Goal: Task Accomplishment & Management: Manage account settings

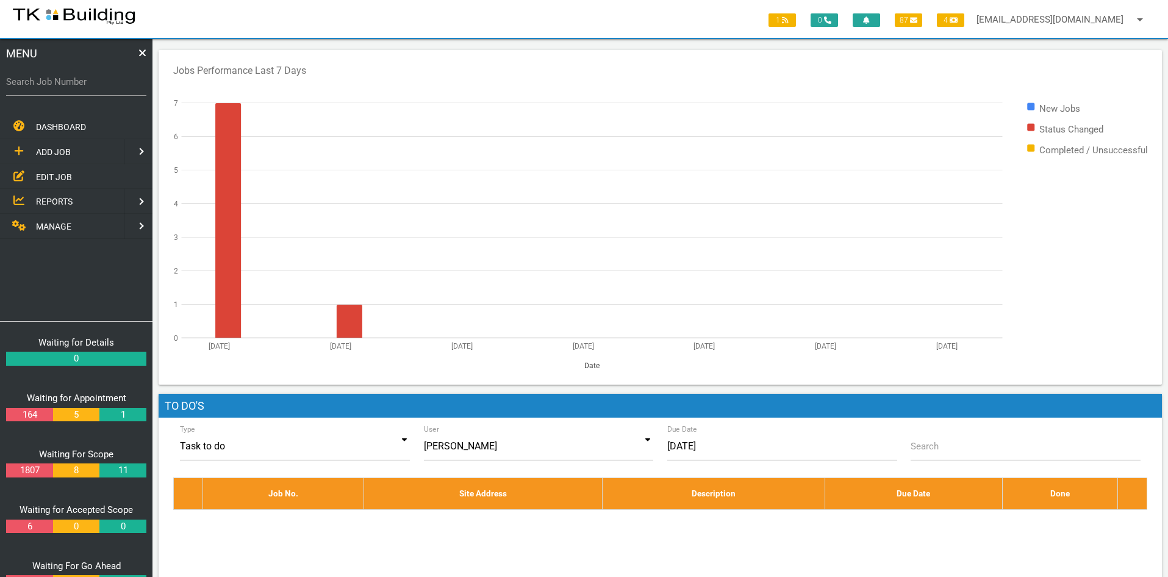
click at [54, 171] on span "EDIT JOB" at bounding box center [54, 176] width 36 height 10
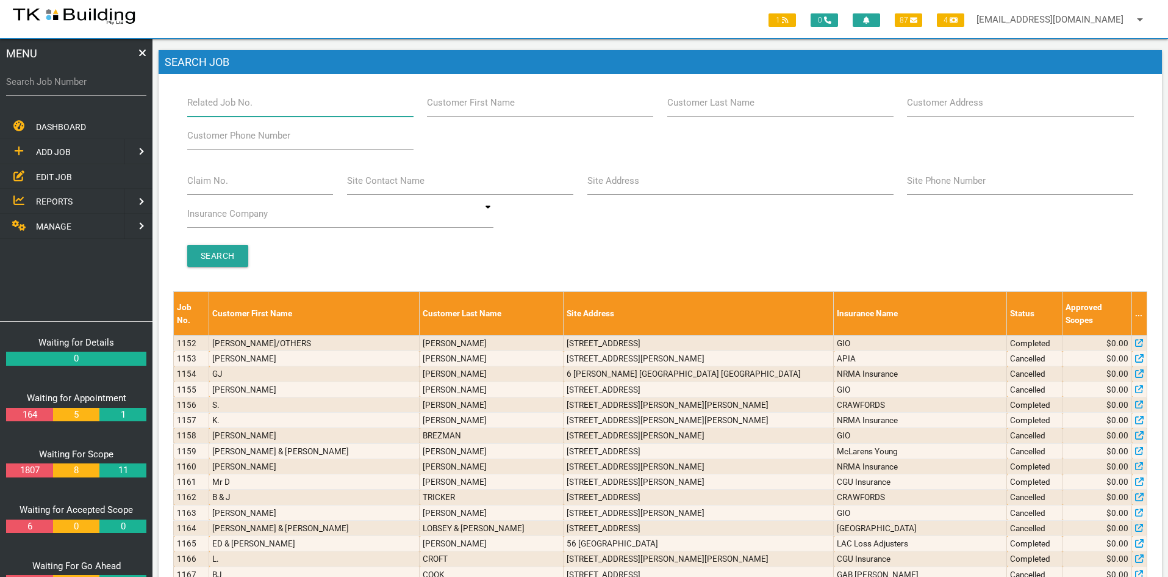
click at [269, 107] on input "Related Job No." at bounding box center [300, 102] width 226 height 28
type input "28051"
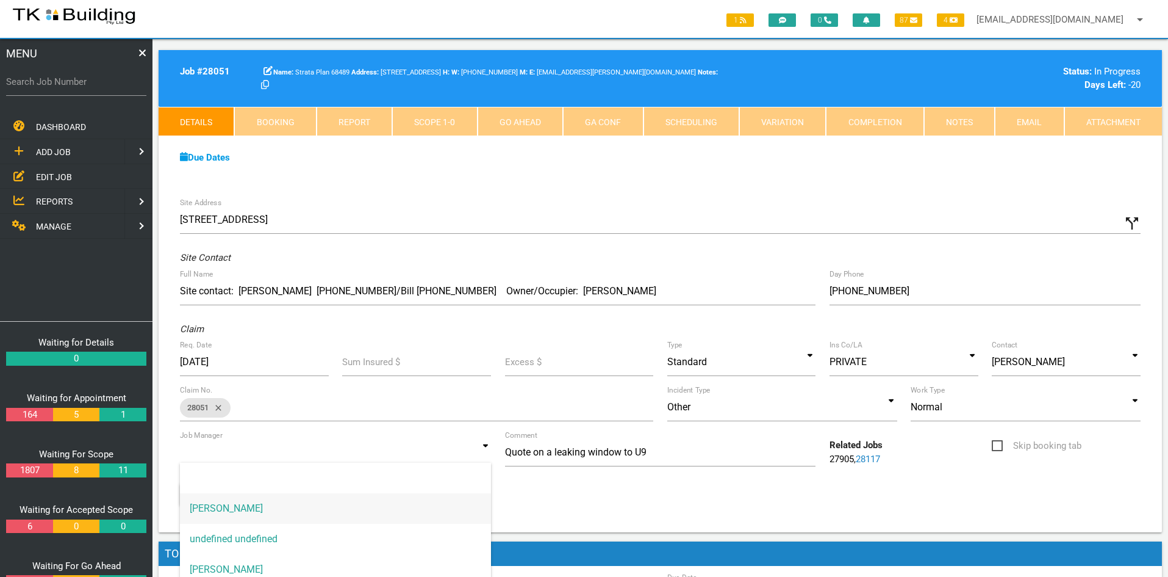
click at [459, 447] on input at bounding box center [335, 452] width 311 height 28
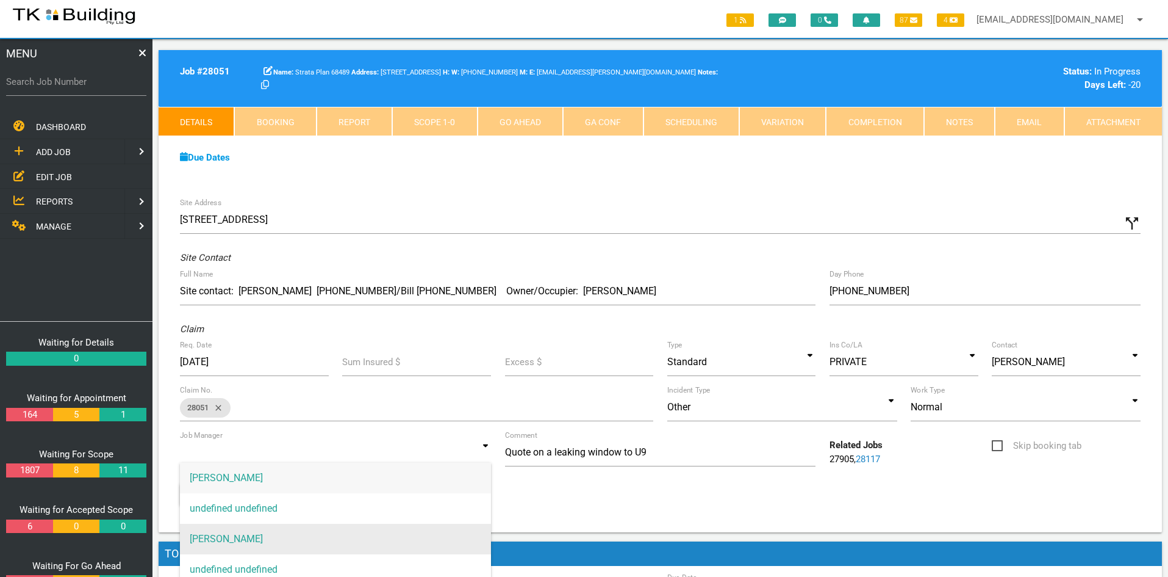
click at [279, 534] on span "Andrew Sweet" at bounding box center [335, 538] width 311 height 31
type input "Andrew Sweet"
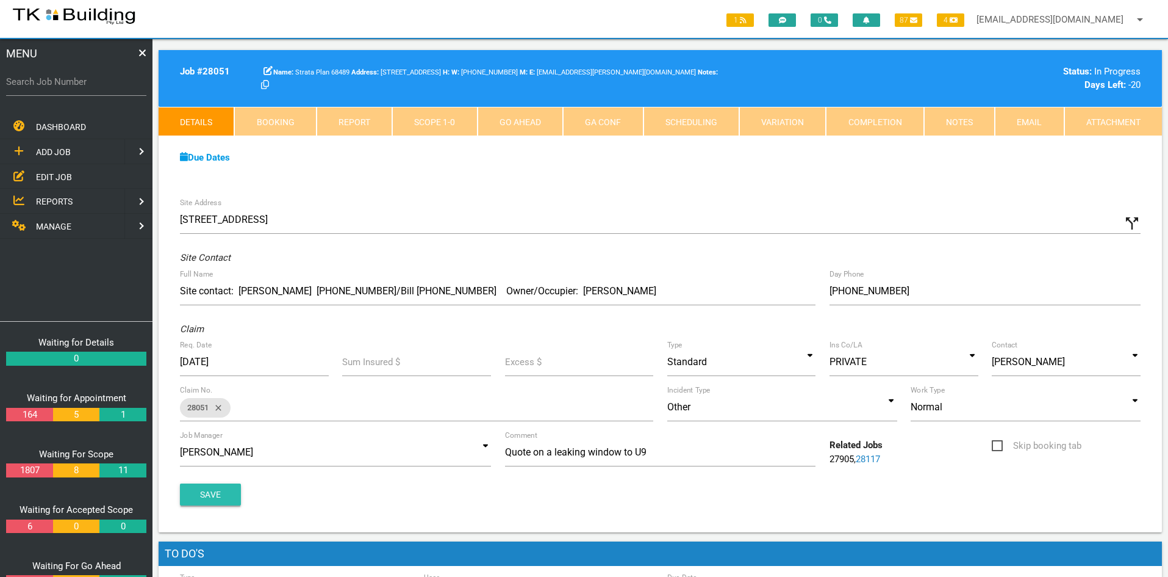
click at [214, 497] on button "Save" at bounding box center [210, 494] width 61 height 22
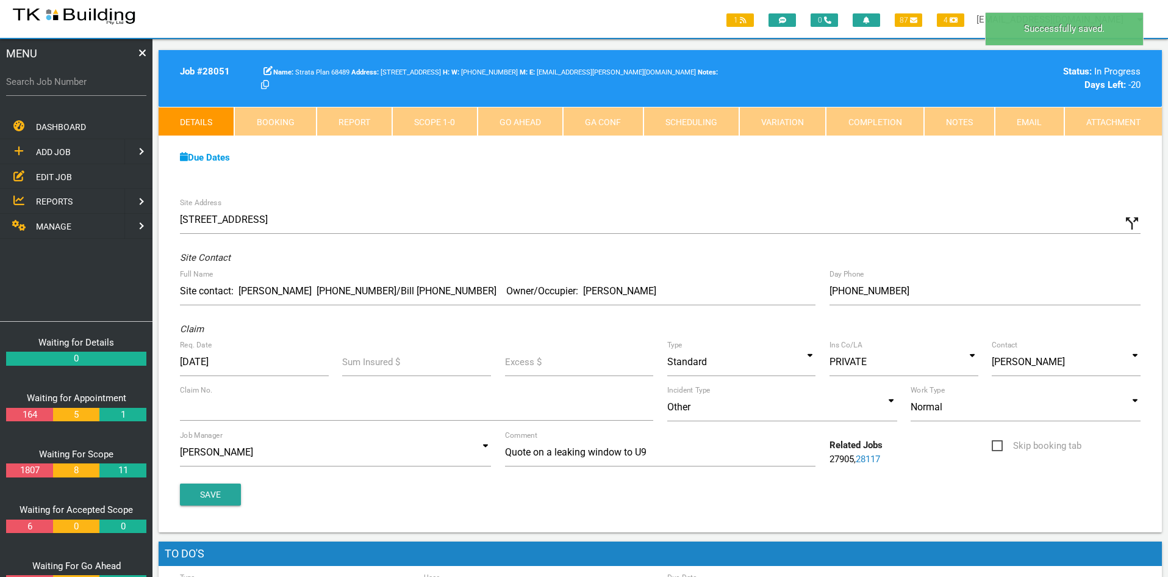
click at [798, 170] on div "Due Dates Waiting for Appointment From 26/06/2025 To 09/07/2025 Waiting For Sco…" at bounding box center [661, 164] width 1004 height 56
click at [947, 120] on link "Notes" at bounding box center [959, 121] width 71 height 29
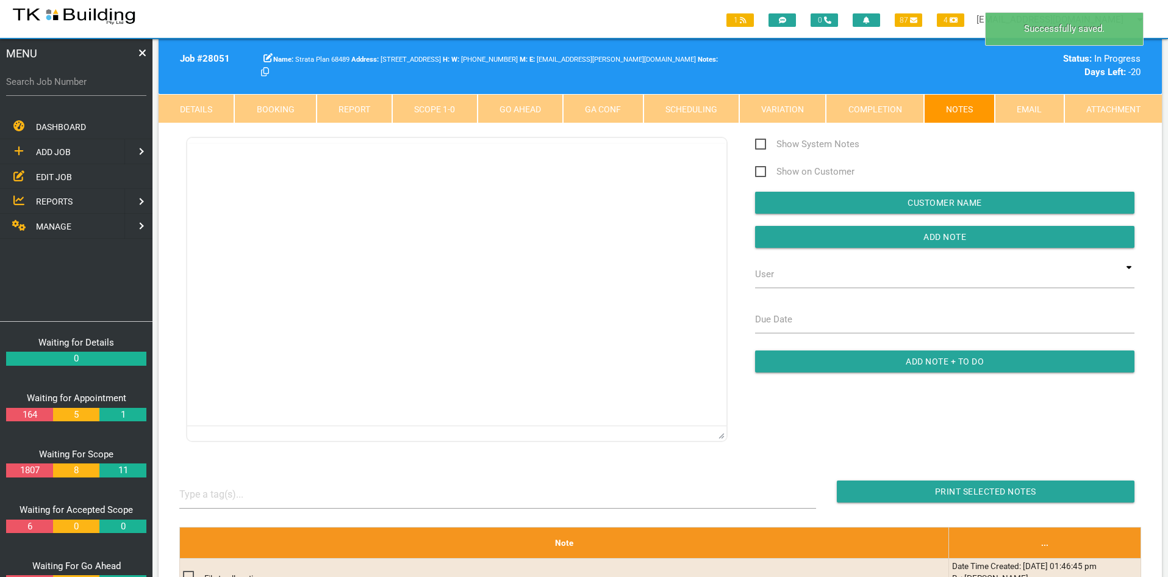
scroll to position [0, 0]
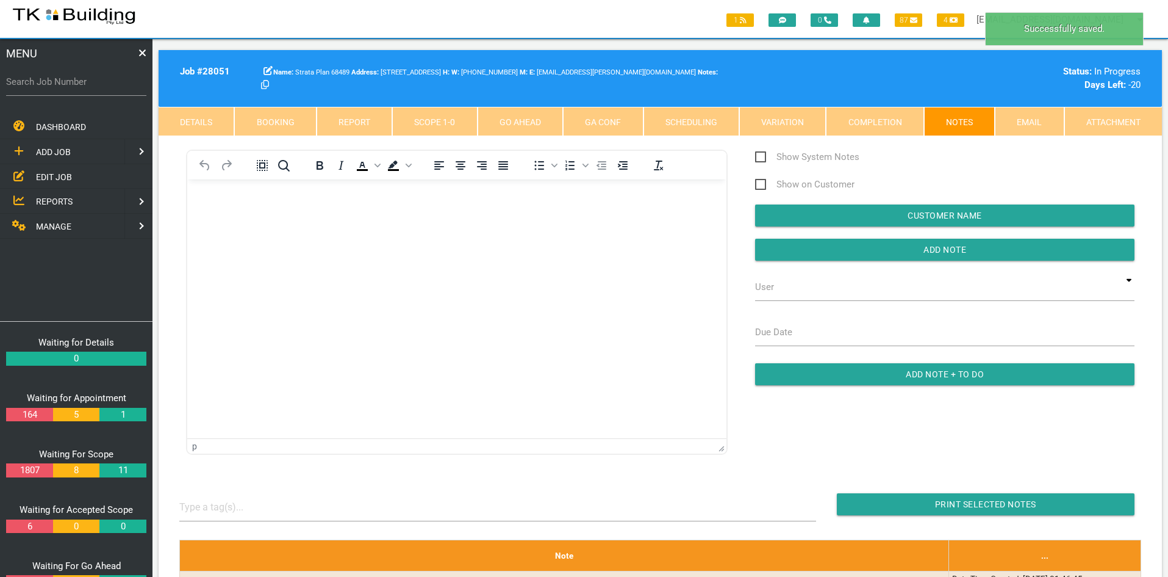
click at [480, 235] on html at bounding box center [456, 207] width 539 height 56
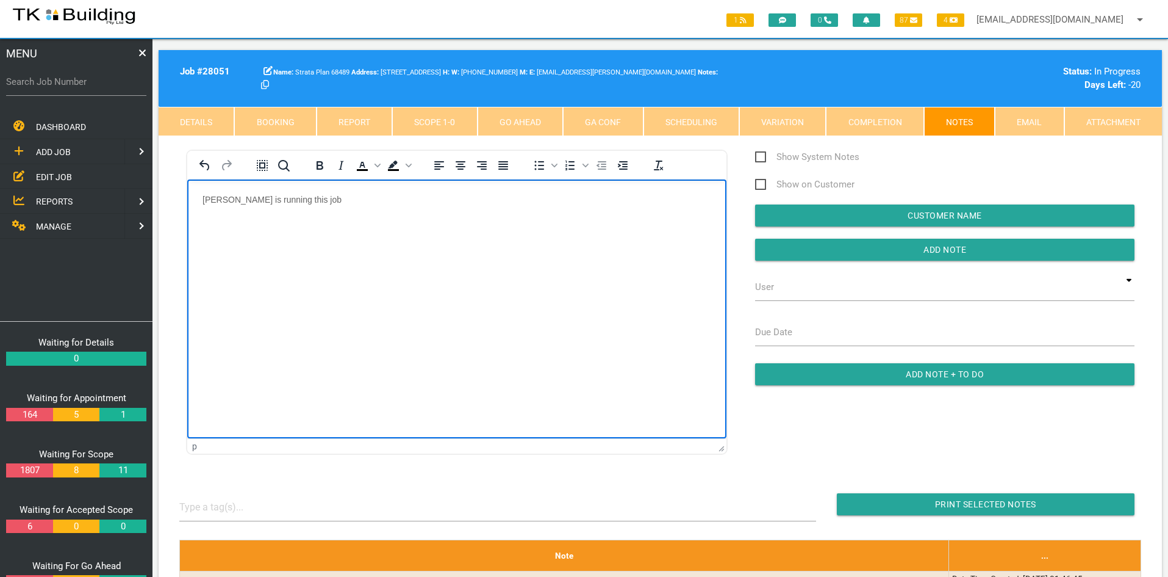
click at [469, 235] on html "Andrew Sweet is running this job" at bounding box center [456, 207] width 539 height 56
click at [913, 253] on input "Add Note" at bounding box center [944, 250] width 379 height 22
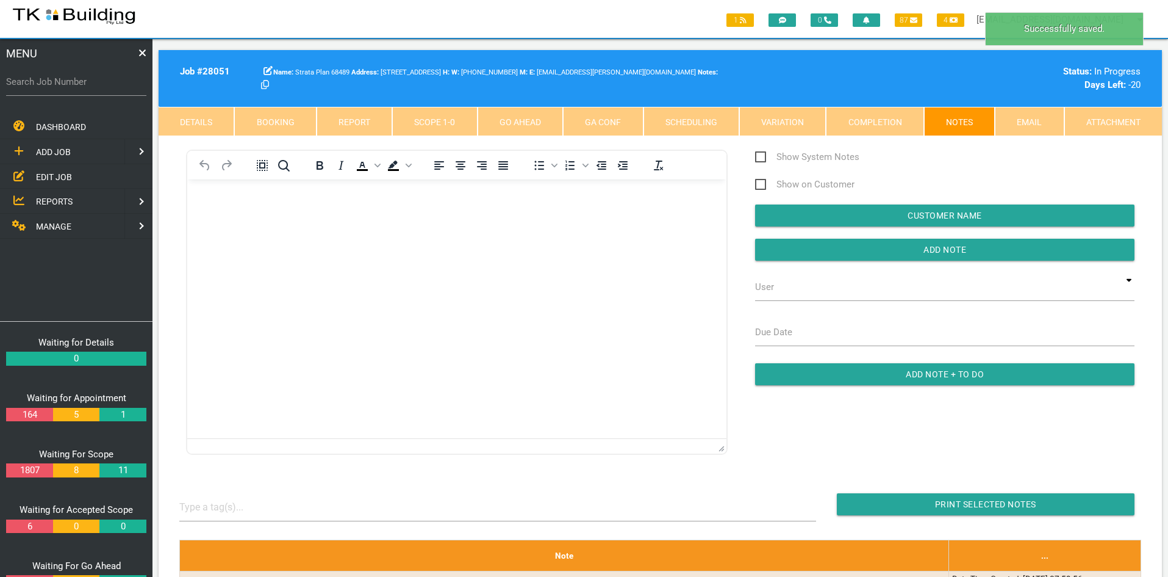
click at [585, 235] on html at bounding box center [456, 207] width 539 height 56
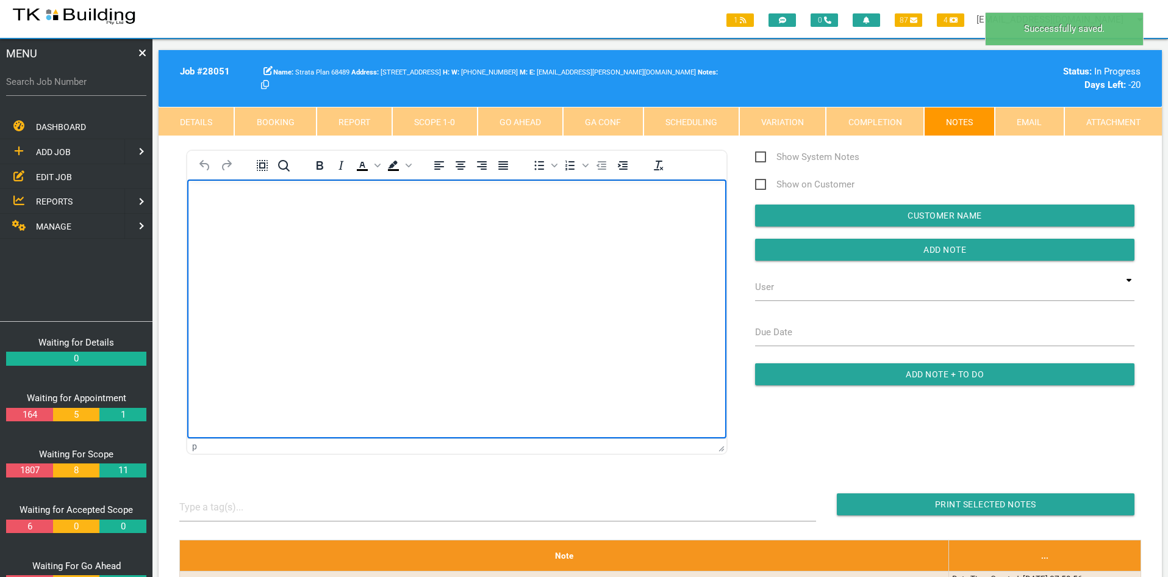
click at [524, 235] on html at bounding box center [456, 207] width 539 height 56
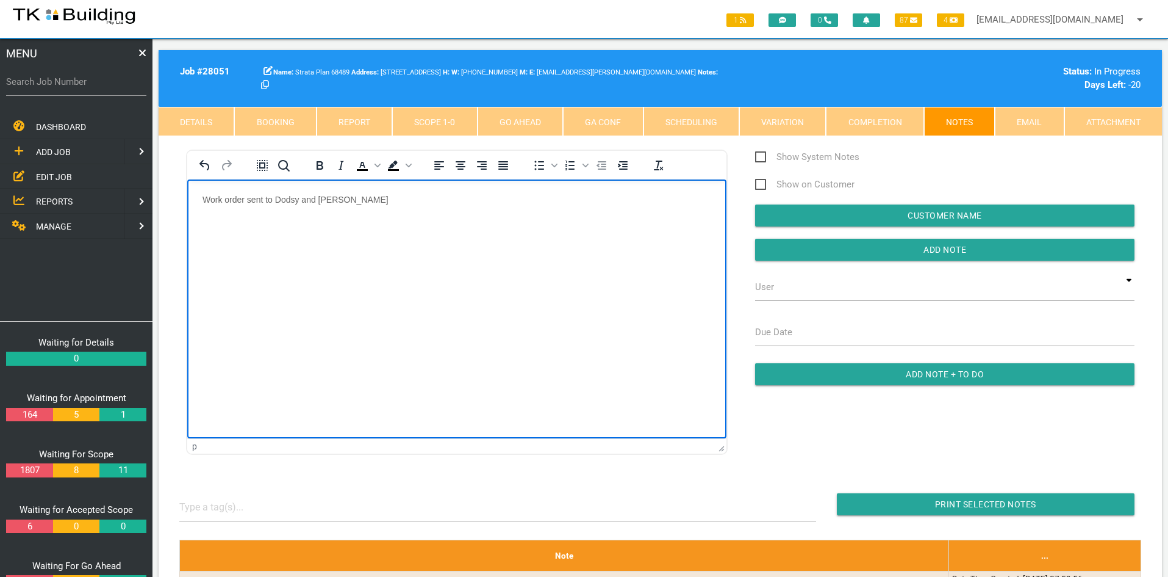
click at [562, 235] on html "Work order sent to Dodsy and Andrew Preston" at bounding box center [456, 207] width 539 height 56
click at [923, 247] on input "Add Note" at bounding box center [944, 250] width 379 height 22
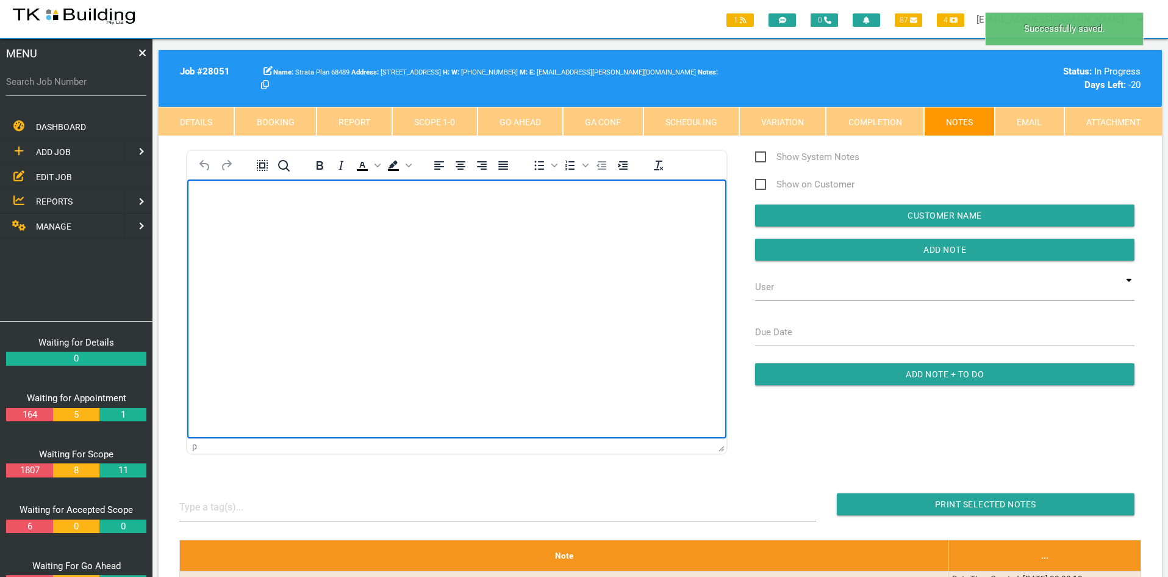
click at [599, 235] on html at bounding box center [456, 207] width 539 height 56
click at [516, 235] on html at bounding box center [456, 207] width 539 height 56
click at [385, 235] on html at bounding box center [456, 207] width 539 height 56
click at [384, 235] on html at bounding box center [456, 207] width 539 height 56
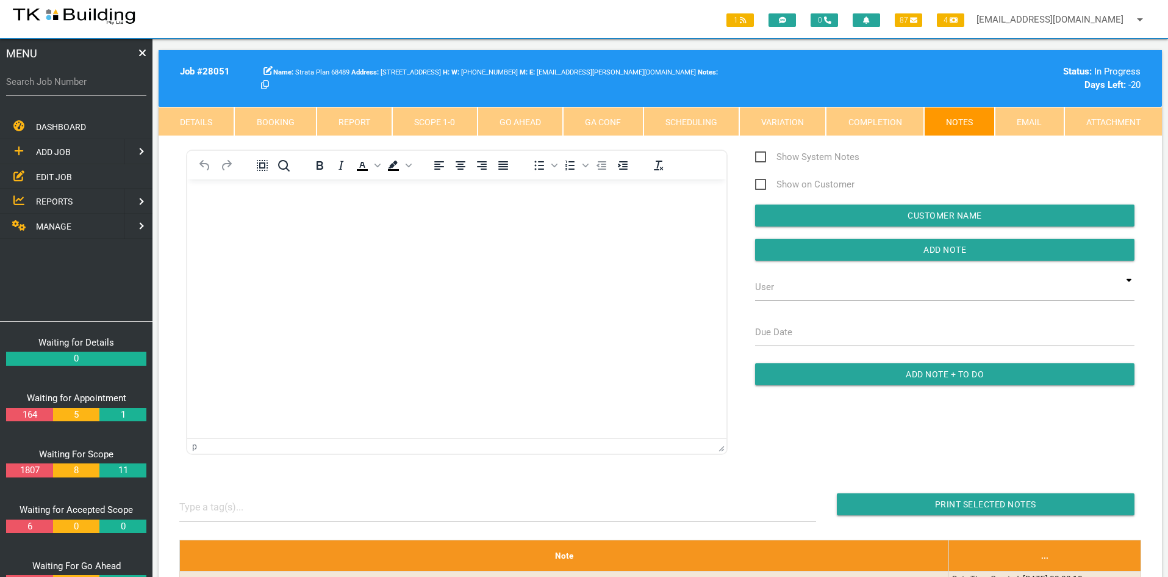
click at [436, 126] on link "Scope 1 - 0" at bounding box center [434, 121] width 85 height 29
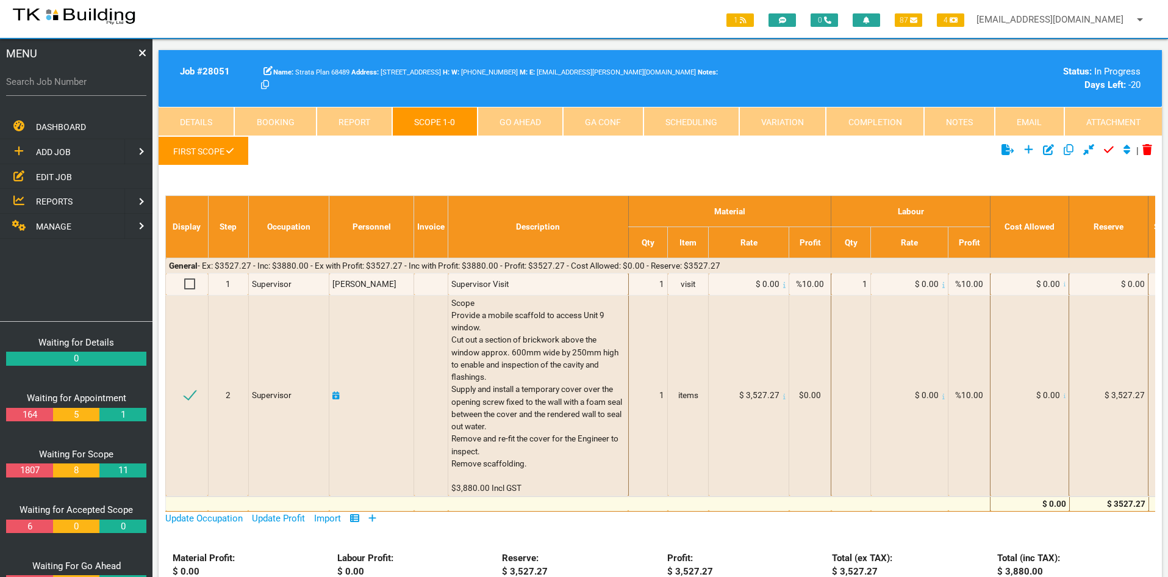
click at [48, 174] on span "EDIT JOB" at bounding box center [54, 176] width 36 height 10
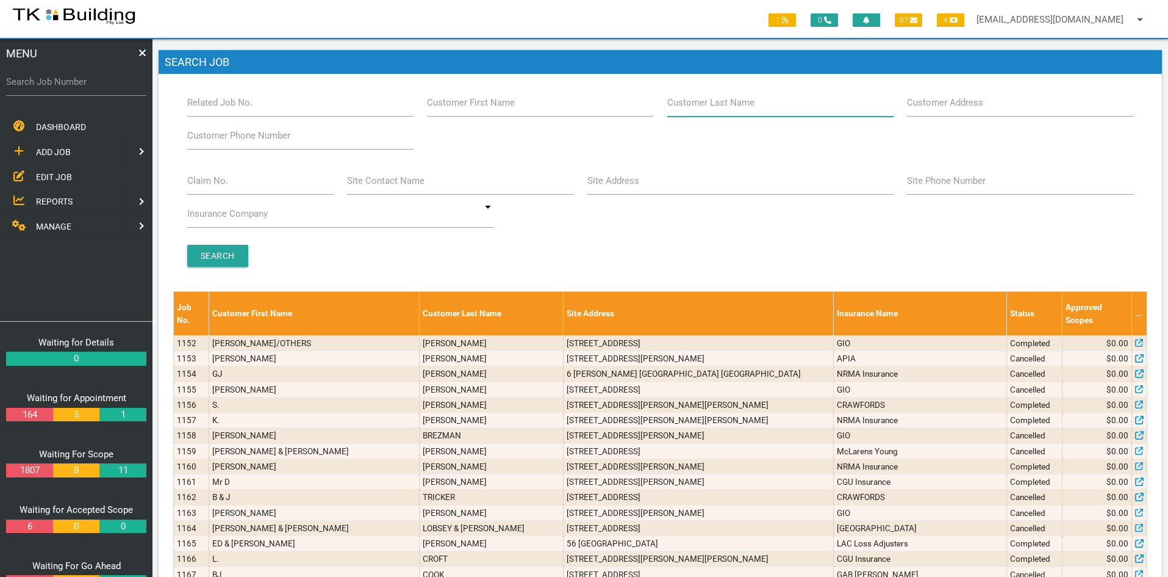
click at [769, 107] on input "Customer Last Name" at bounding box center [780, 102] width 226 height 28
type input "52283"
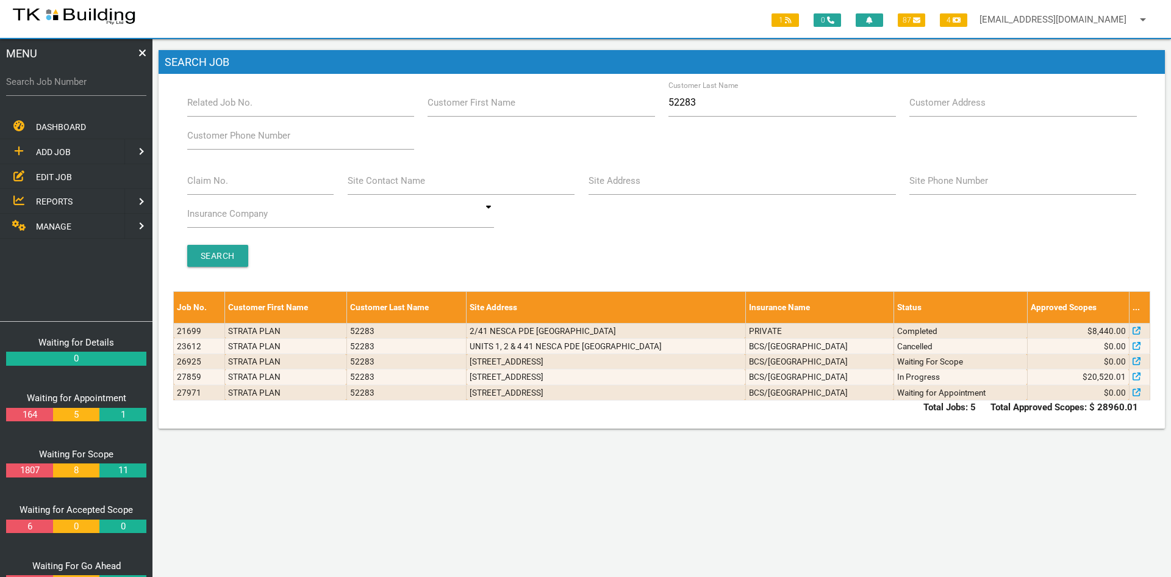
click at [805, 232] on div "Claim No. Site Contact Name Site Address Site Phone Number Insurance Company AA…" at bounding box center [662, 200] width 964 height 66
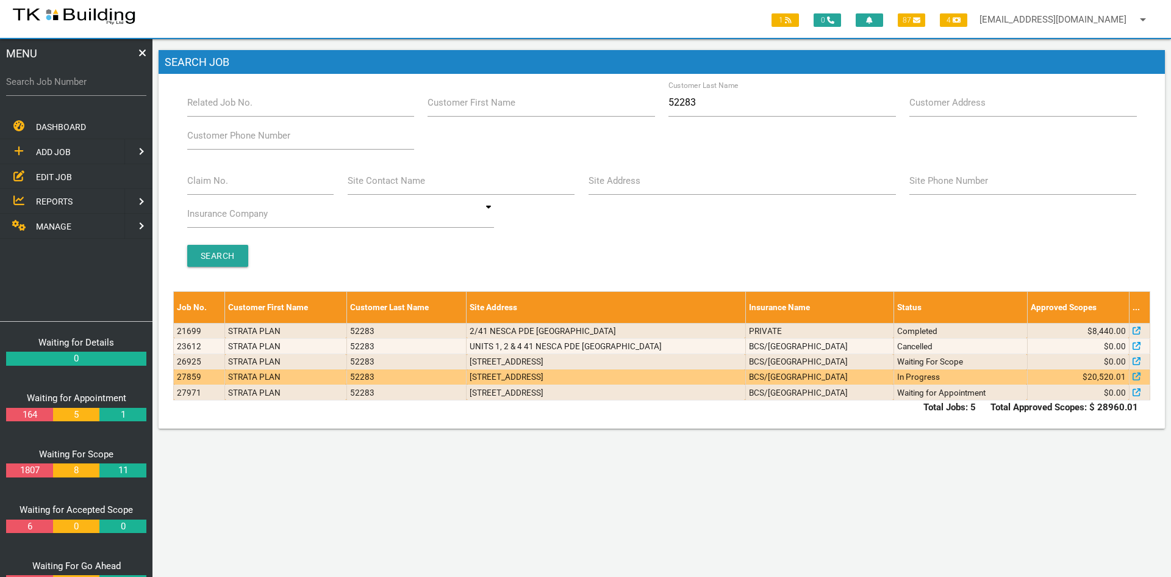
click at [541, 376] on td "3/41 Nesca Parade, The Hill NSW 2300, Australia" at bounding box center [606, 376] width 279 height 15
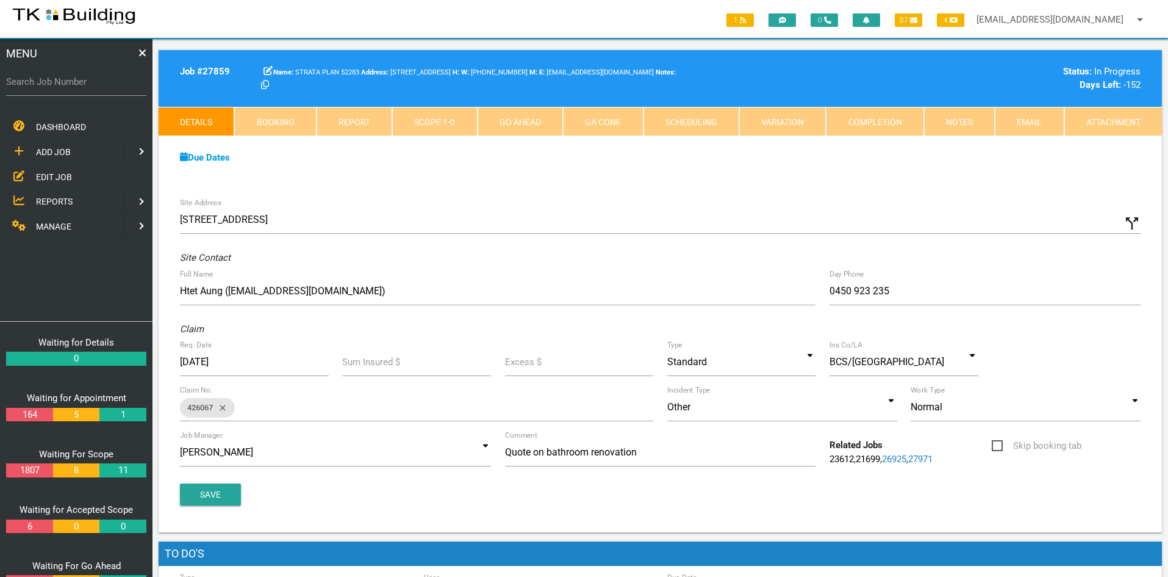
click at [767, 180] on div "Due Dates Waiting for Appointment From 14/02/2025 To 27/02/2025 Waiting For Sco…" at bounding box center [661, 164] width 1004 height 56
click at [953, 118] on link "Notes" at bounding box center [959, 121] width 71 height 29
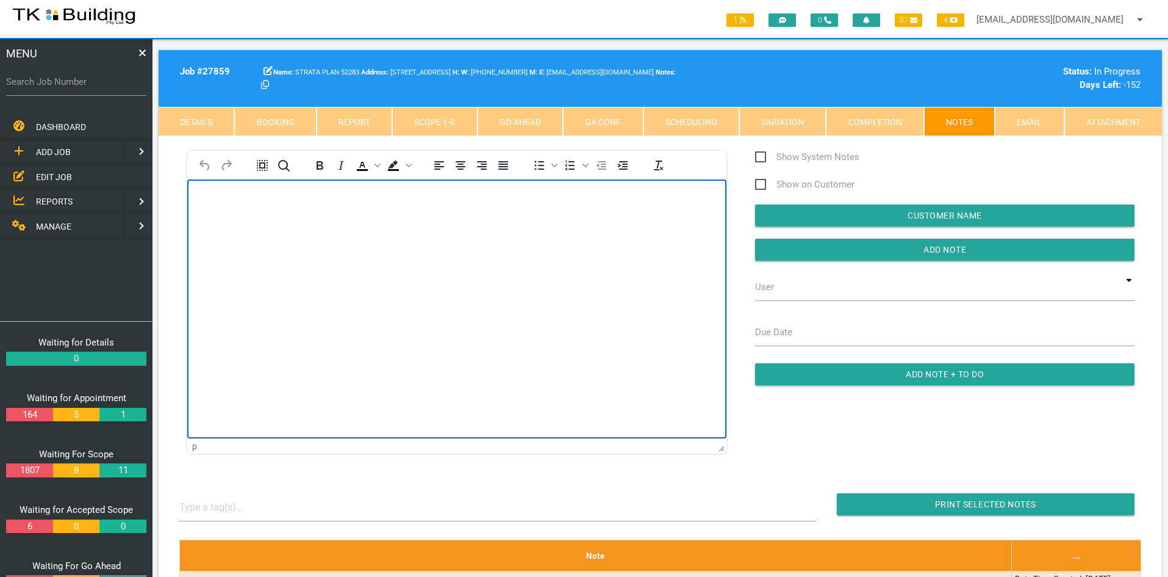
click at [481, 235] on html at bounding box center [456, 207] width 539 height 56
click at [511, 235] on html at bounding box center [456, 207] width 539 height 56
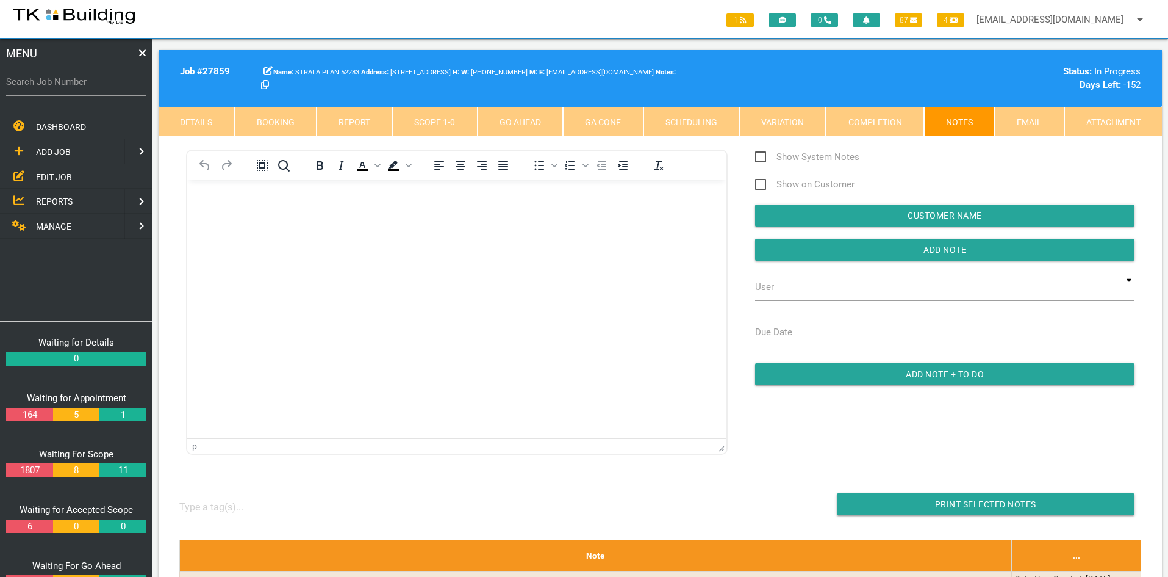
click at [57, 172] on span "EDIT JOB" at bounding box center [54, 176] width 36 height 10
